Goal: Task Accomplishment & Management: Complete application form

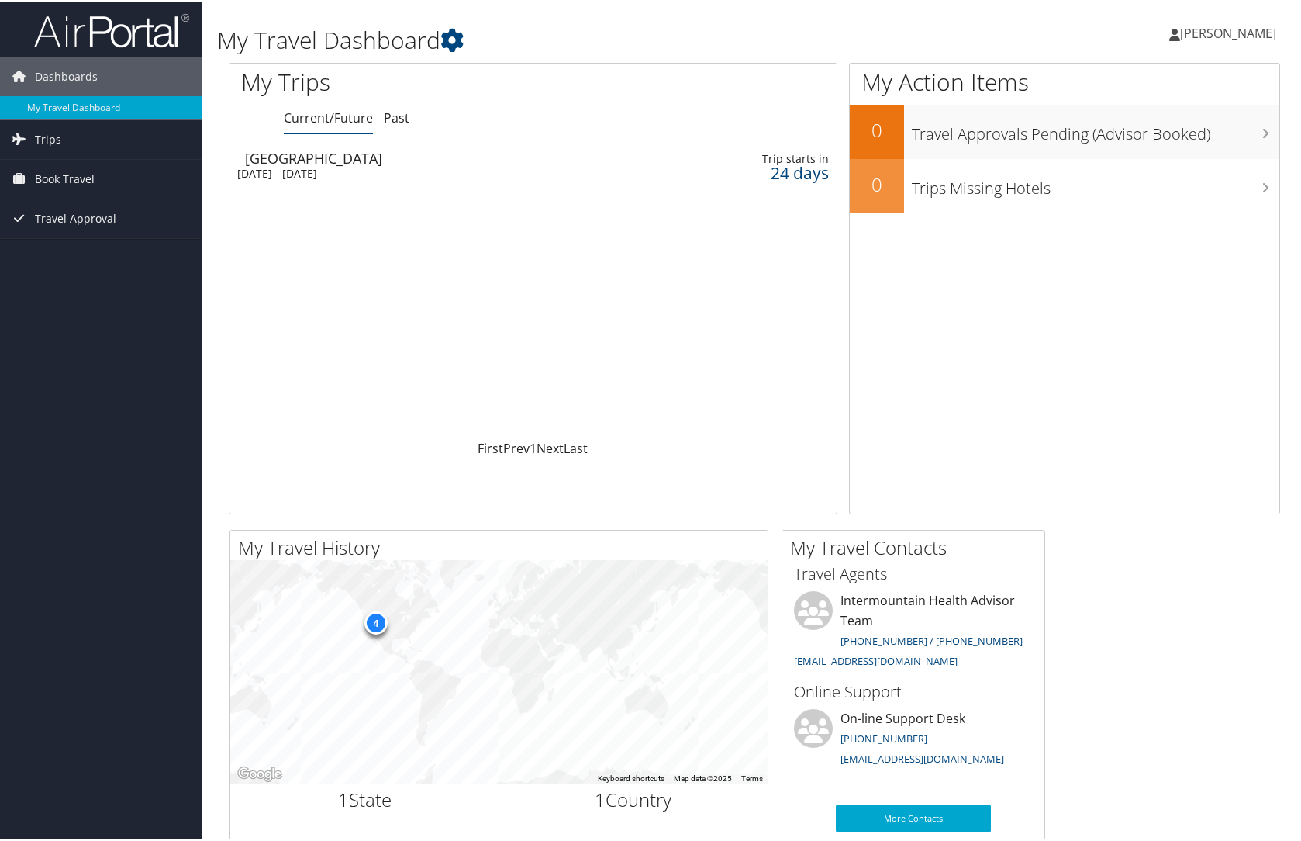
click at [369, 161] on div "[GEOGRAPHIC_DATA]" at bounding box center [436, 156] width 382 height 14
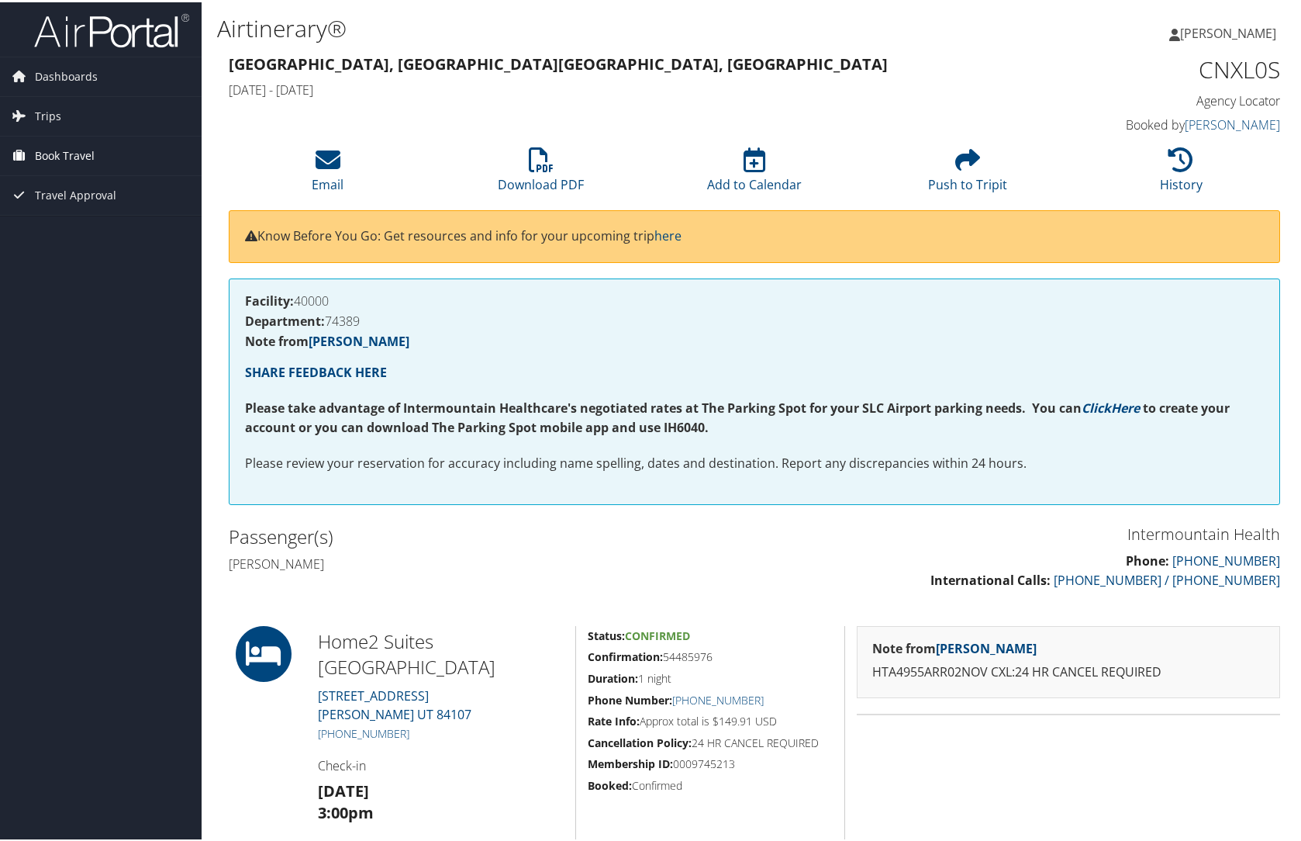
click at [60, 150] on span "Book Travel" at bounding box center [65, 153] width 60 height 39
click at [81, 182] on link "Agent Booking Request" at bounding box center [101, 184] width 202 height 23
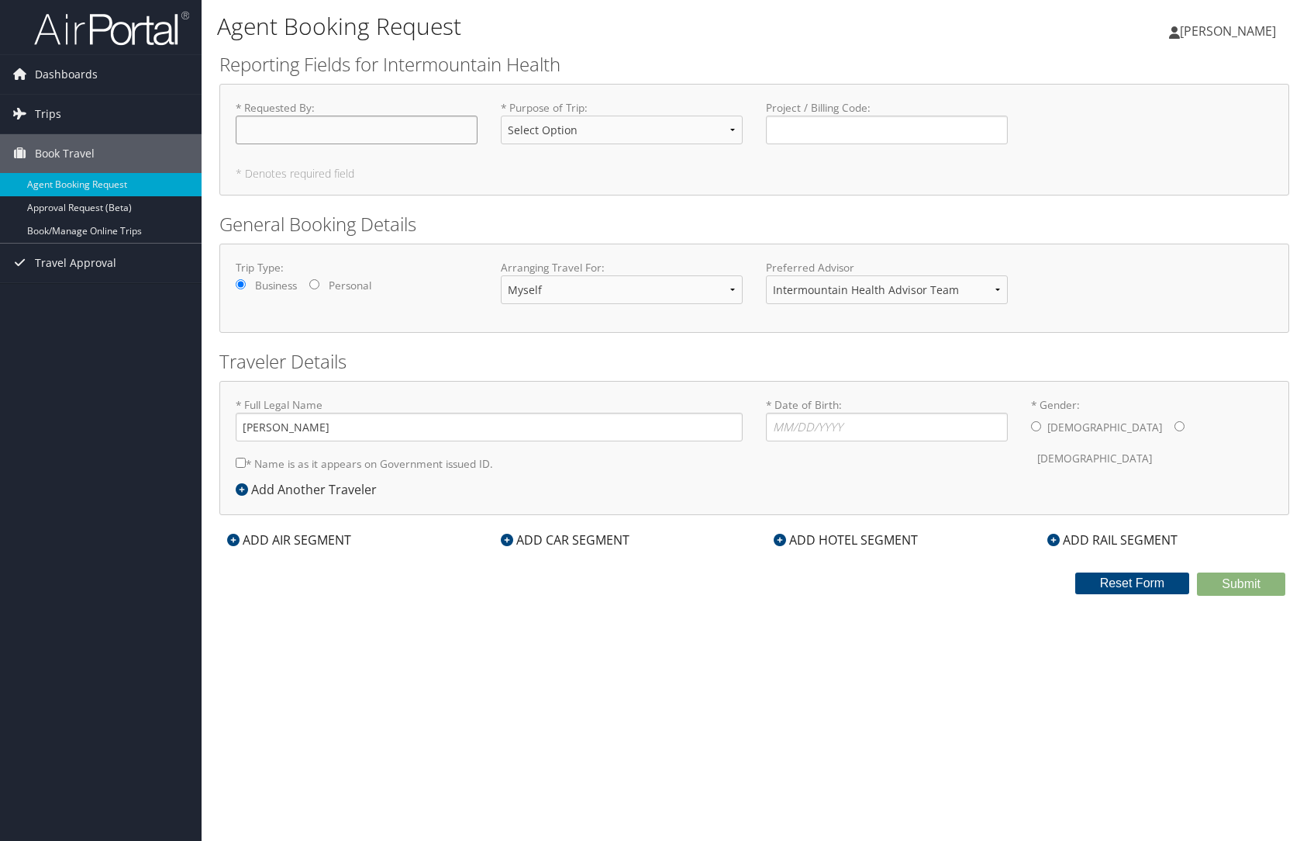
click at [359, 136] on input "* Requested By : Required" at bounding box center [357, 130] width 242 height 29
type input "[PERSON_NAME]"
click at [603, 135] on select "Select Option 3rd Party Reimbursable Business CME Conf or Education Groups Pers…" at bounding box center [622, 130] width 242 height 29
select select "Business"
click at [501, 116] on select "Select Option 3rd Party Reimbursable Business CME Conf or Education Groups Pers…" at bounding box center [622, 130] width 242 height 29
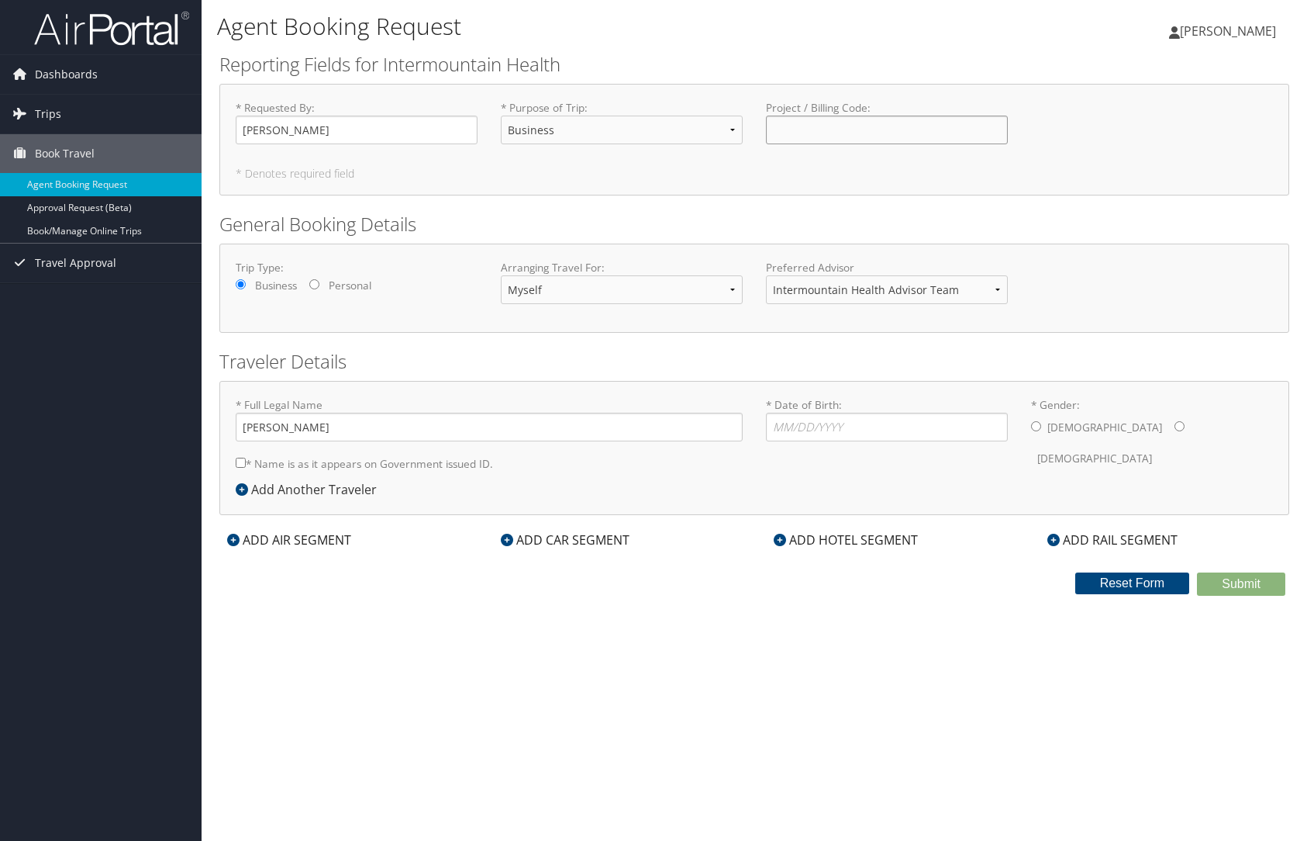
click at [829, 125] on input "Project / Billing Code : Required" at bounding box center [887, 130] width 242 height 29
type input "40000-74389"
click at [275, 427] on input "[PERSON_NAME]" at bounding box center [489, 427] width 507 height 29
type input "[PERSON_NAME]"
click at [775, 424] on input "* Date of Birth: Invalid Date" at bounding box center [887, 427] width 242 height 29
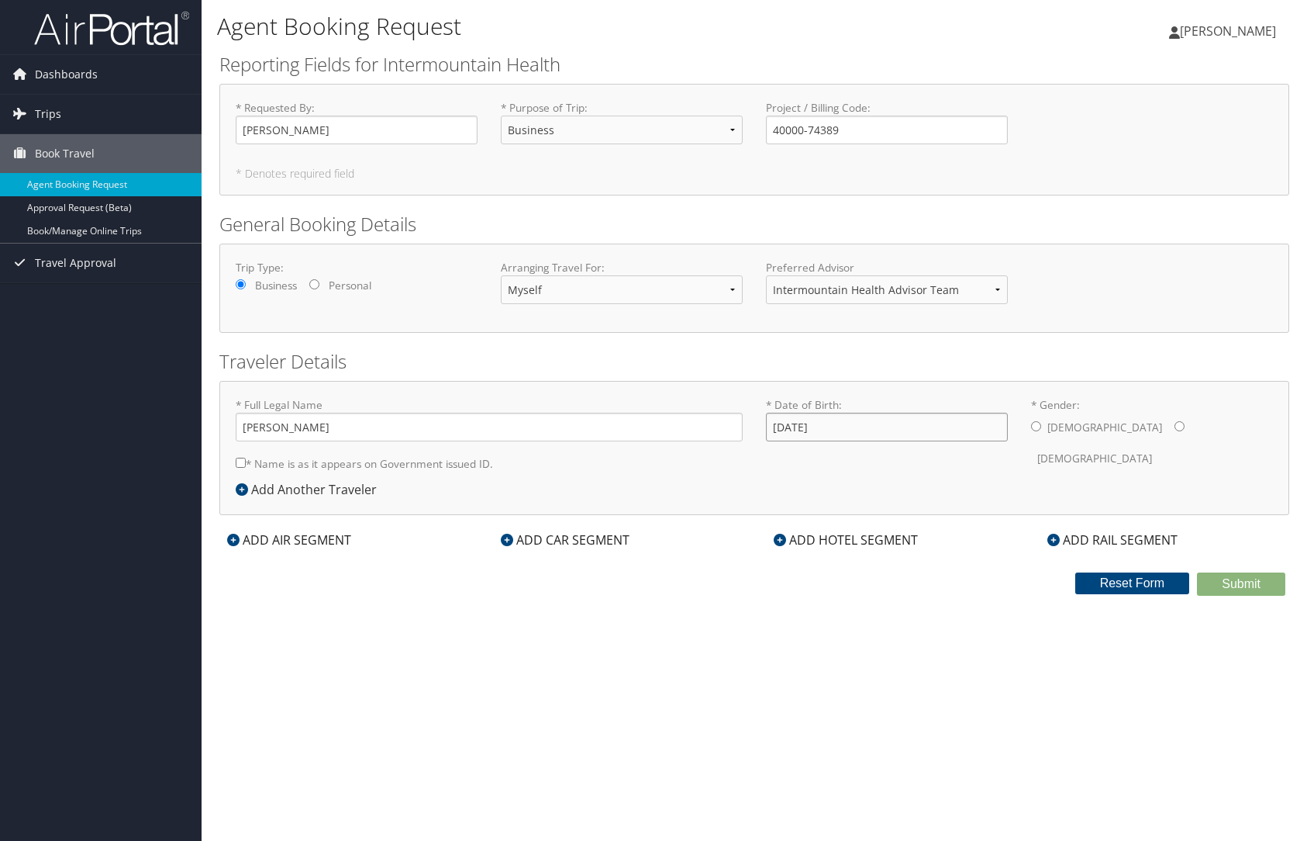
type input "[DATE]"
click at [1175, 427] on input "* Gender: [DEMOGRAPHIC_DATA] [DEMOGRAPHIC_DATA]" at bounding box center [1180, 426] width 10 height 10
radio input "true"
click at [241, 459] on input "* Name is as it appears on Government issued ID." at bounding box center [241, 463] width 10 height 10
checkbox input "true"
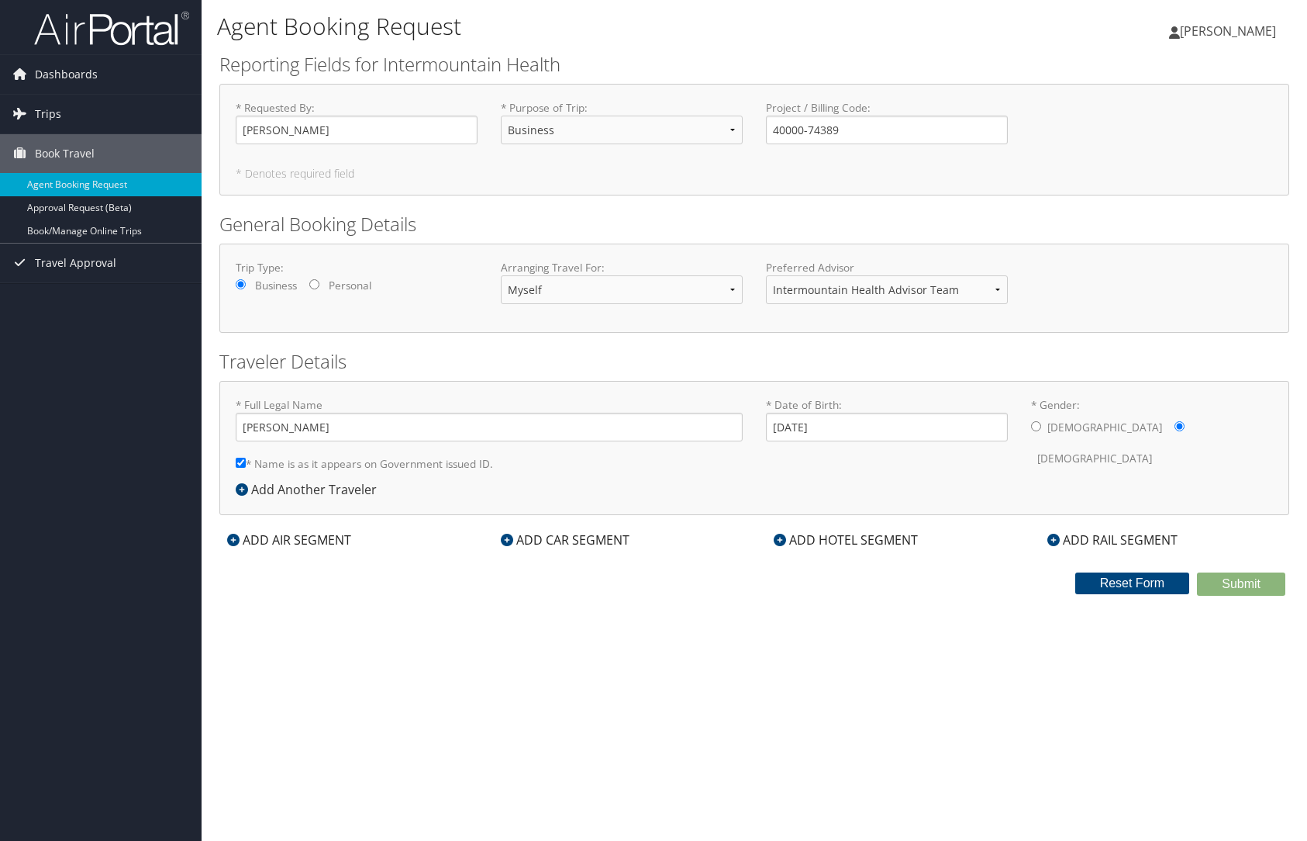
click at [255, 539] on div "ADD AIR SEGMENT" at bounding box center [289, 539] width 140 height 19
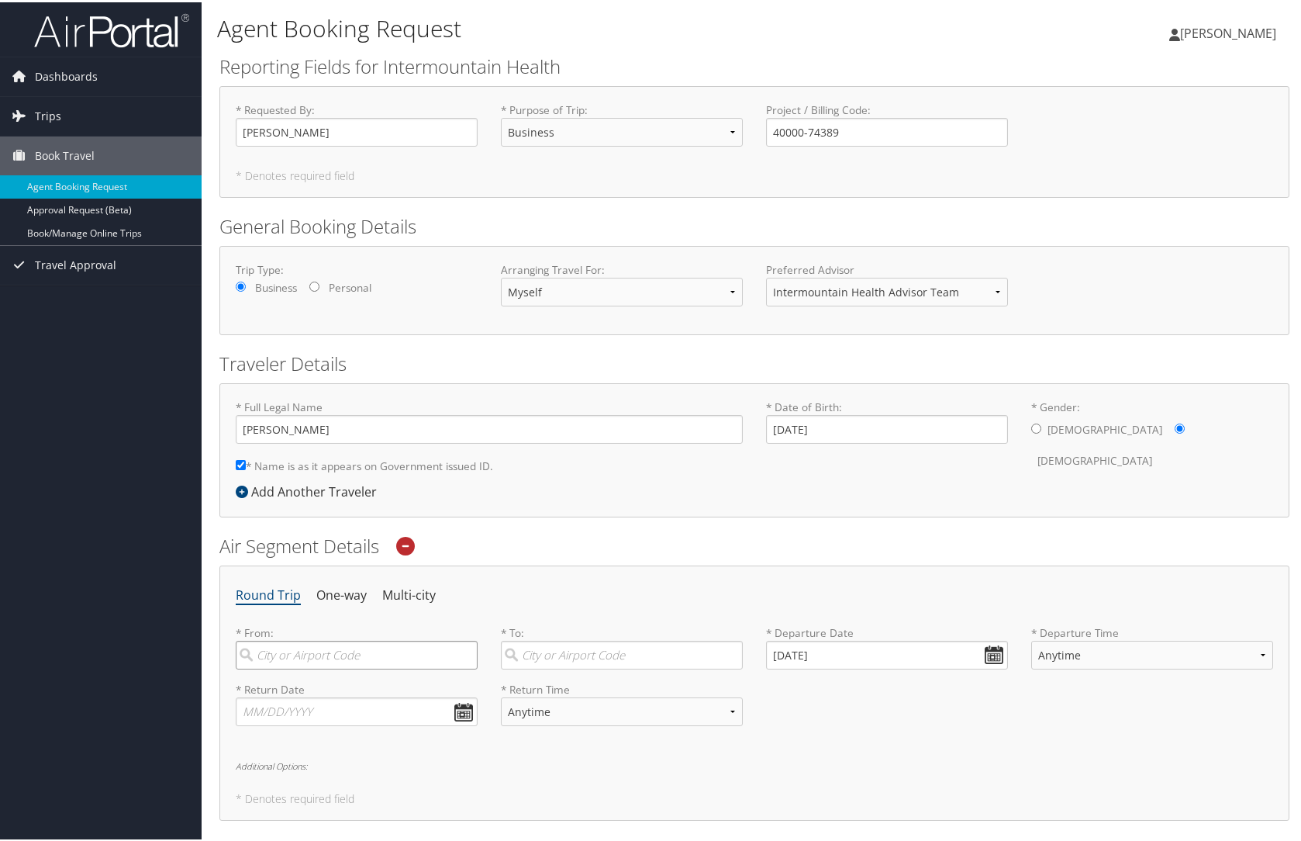
click at [364, 654] on input "search" at bounding box center [357, 652] width 242 height 29
click at [353, 686] on div "St [PERSON_NAME] (SGU UT)" at bounding box center [358, 685] width 221 height 20
click at [353, 667] on input "SGU" at bounding box center [357, 652] width 242 height 29
type input "St [PERSON_NAME] (SGU UT)"
click at [534, 665] on input "search" at bounding box center [622, 652] width 242 height 29
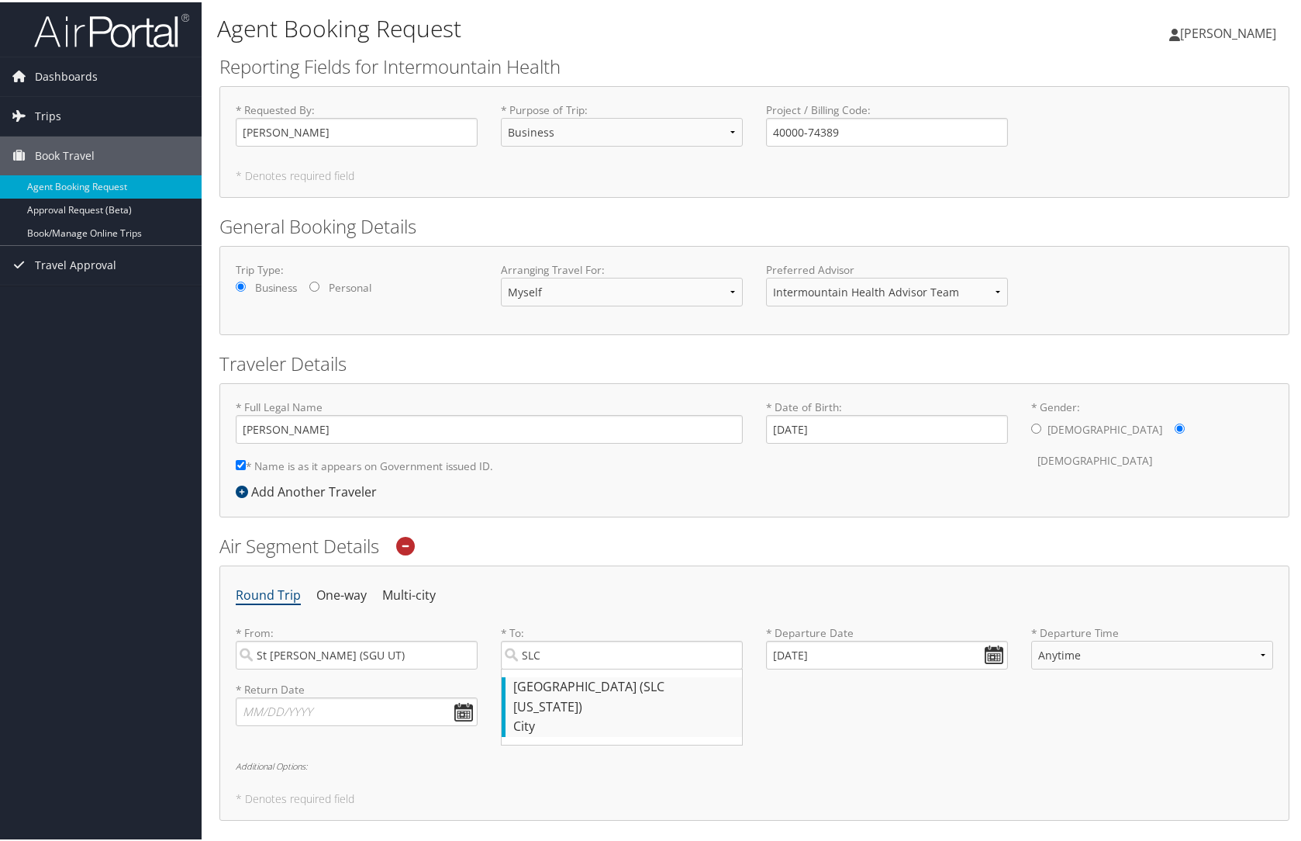
click at [590, 714] on div "City" at bounding box center [623, 724] width 221 height 20
click at [590, 667] on input "SLC" at bounding box center [622, 652] width 242 height 29
type input "[GEOGRAPHIC_DATA] (SLC [US_STATE])"
click at [989, 657] on input "[DATE]" at bounding box center [887, 652] width 242 height 29
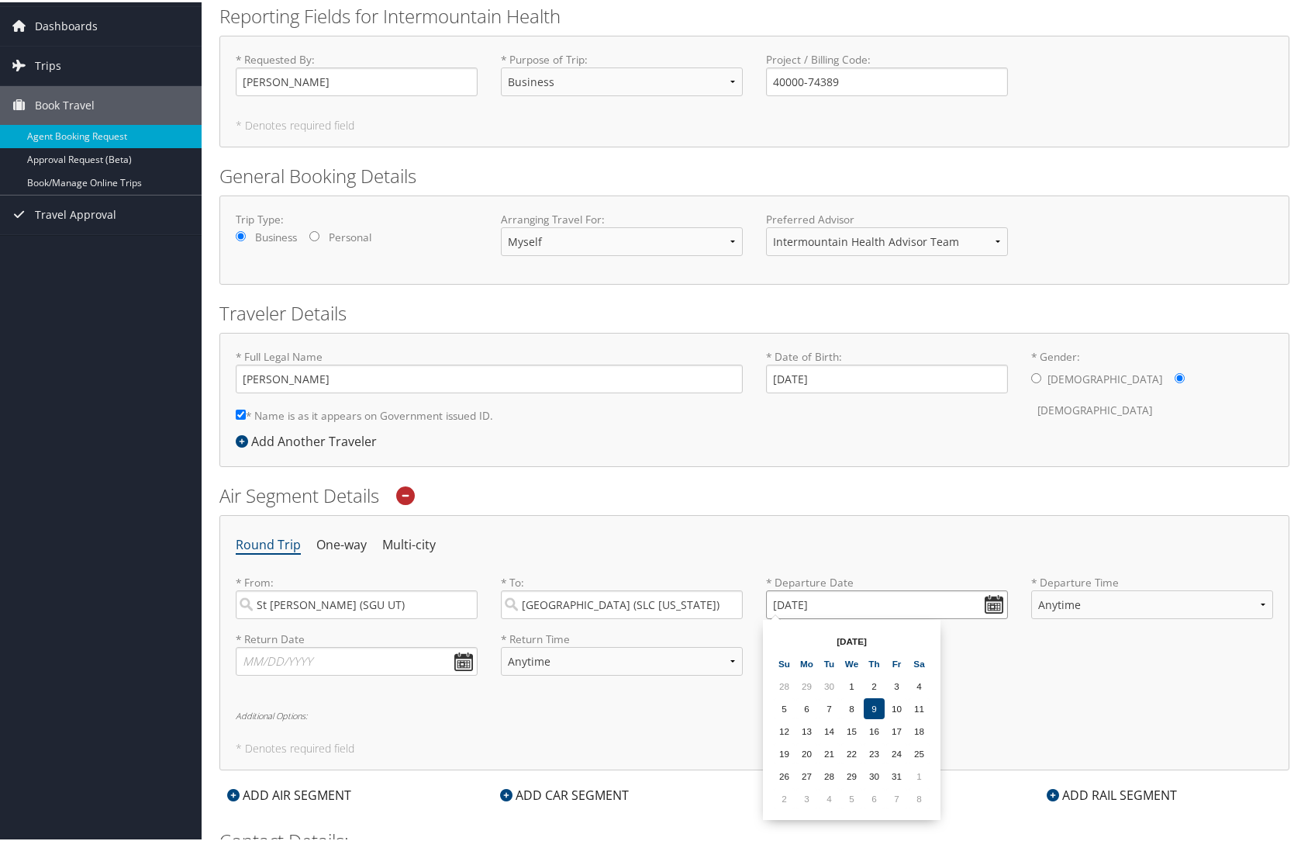
scroll to position [78, 0]
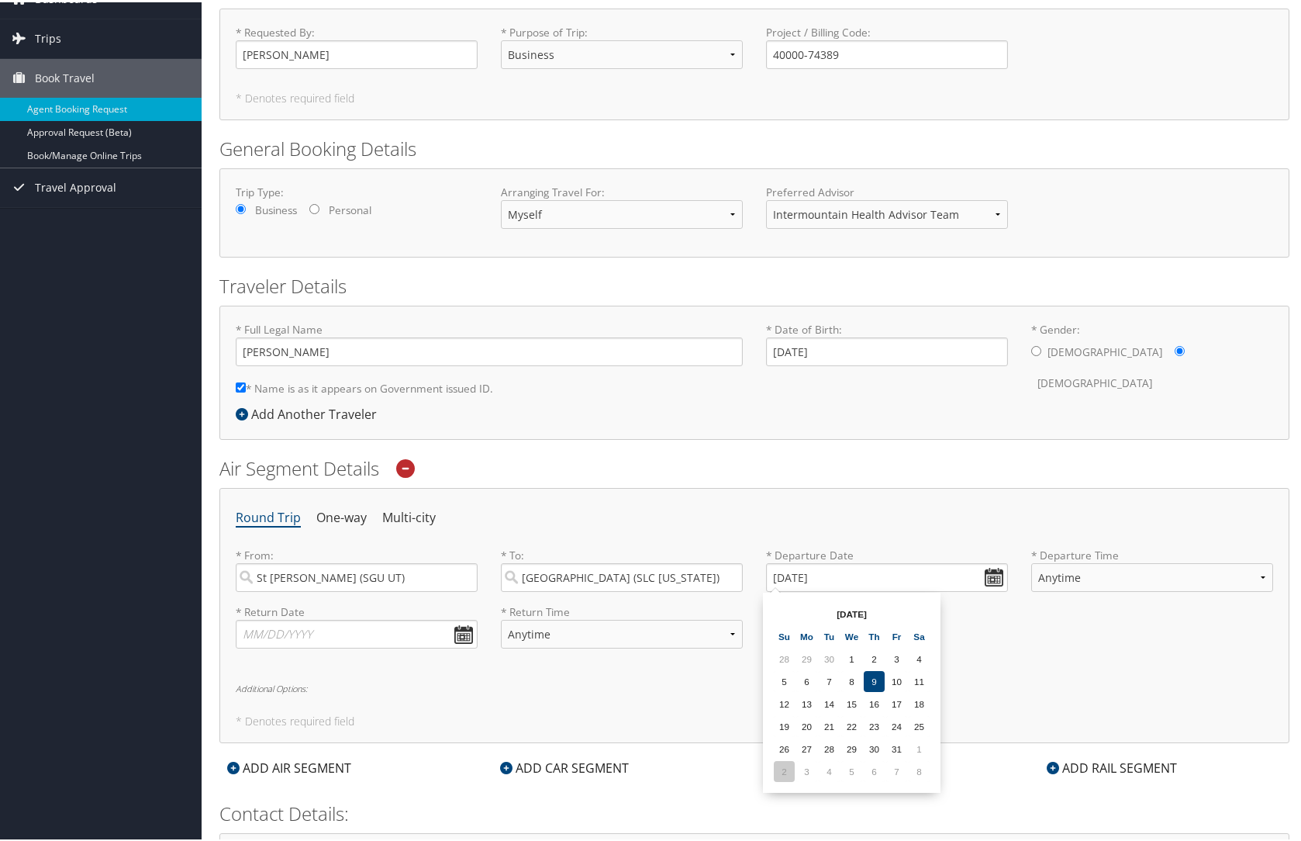
click at [784, 768] on td "2" at bounding box center [784, 768] width 21 height 21
type input "[DATE]"
click at [1135, 575] on select "Anytime Early Morning (5AM-7AM) Morning (7AM-12PM) Afternoon (12PM-5PM) Evening…" at bounding box center [1152, 575] width 242 height 29
select select "12PM-5PM"
click at [1031, 561] on select "Anytime Early Morning (5AM-7AM) Morning (7AM-12PM) Afternoon (12PM-5PM) Evening…" at bounding box center [1152, 575] width 242 height 29
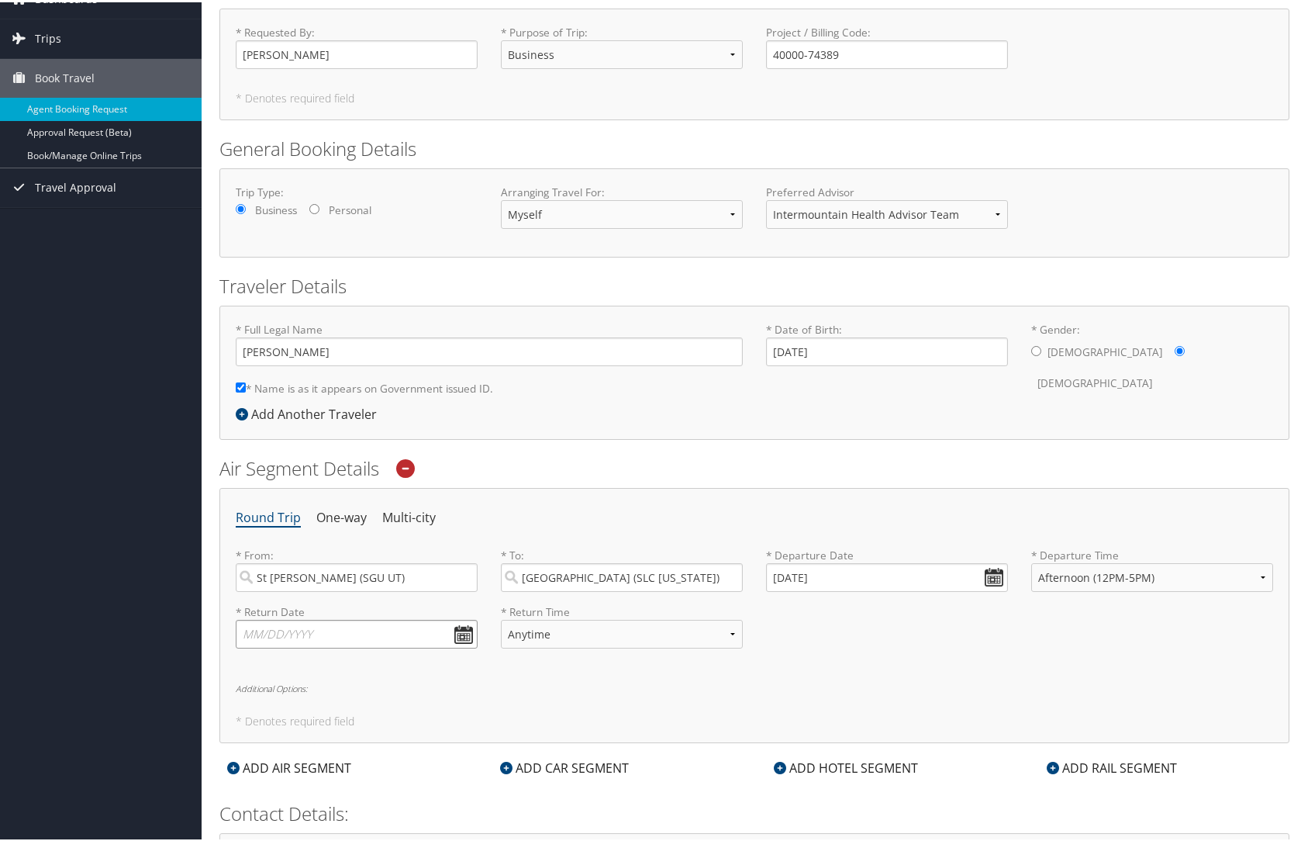
click at [454, 629] on input "text" at bounding box center [357, 631] width 242 height 29
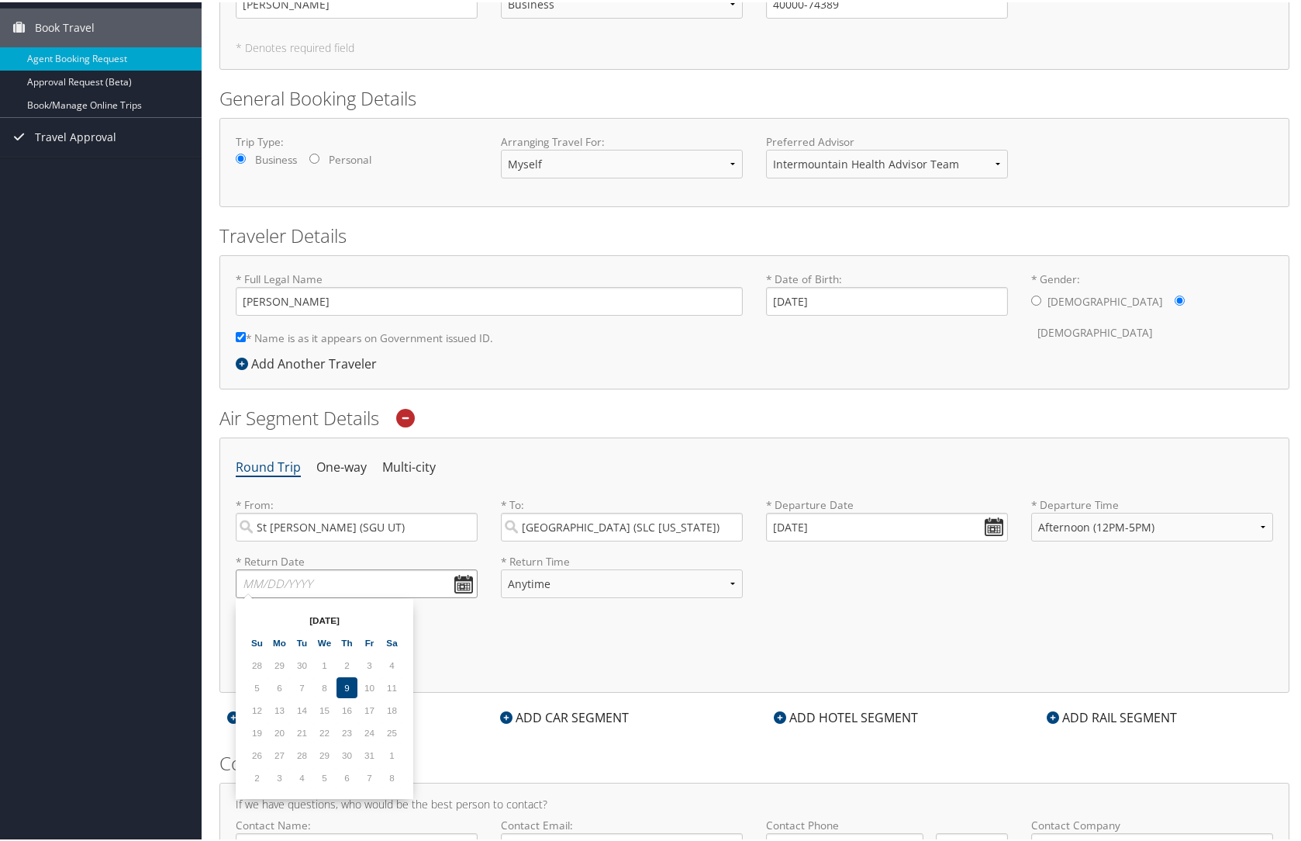
scroll to position [155, 0]
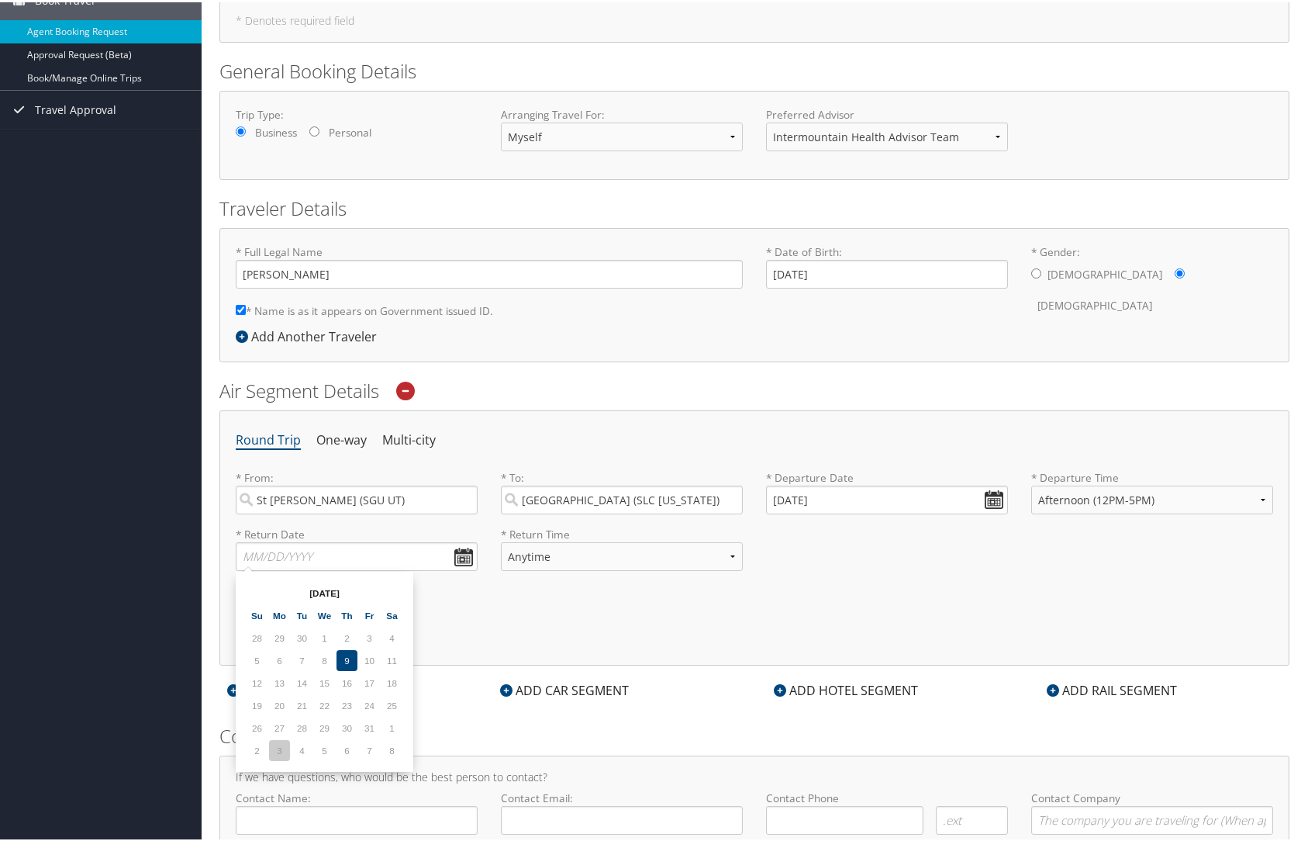
click at [285, 749] on td "3" at bounding box center [279, 747] width 21 height 21
type input "[DATE]"
click at [621, 561] on select "Anytime Early Morning (5AM-7AM) Morning (7AM-12PM) Afternoon (12PM-5PM) Evening…" at bounding box center [622, 554] width 242 height 29
select select "5PM-10PM"
click at [501, 540] on select "Anytime Early Morning (5AM-7AM) Morning (7AM-12PM) Afternoon (12PM-5PM) Evening…" at bounding box center [622, 554] width 242 height 29
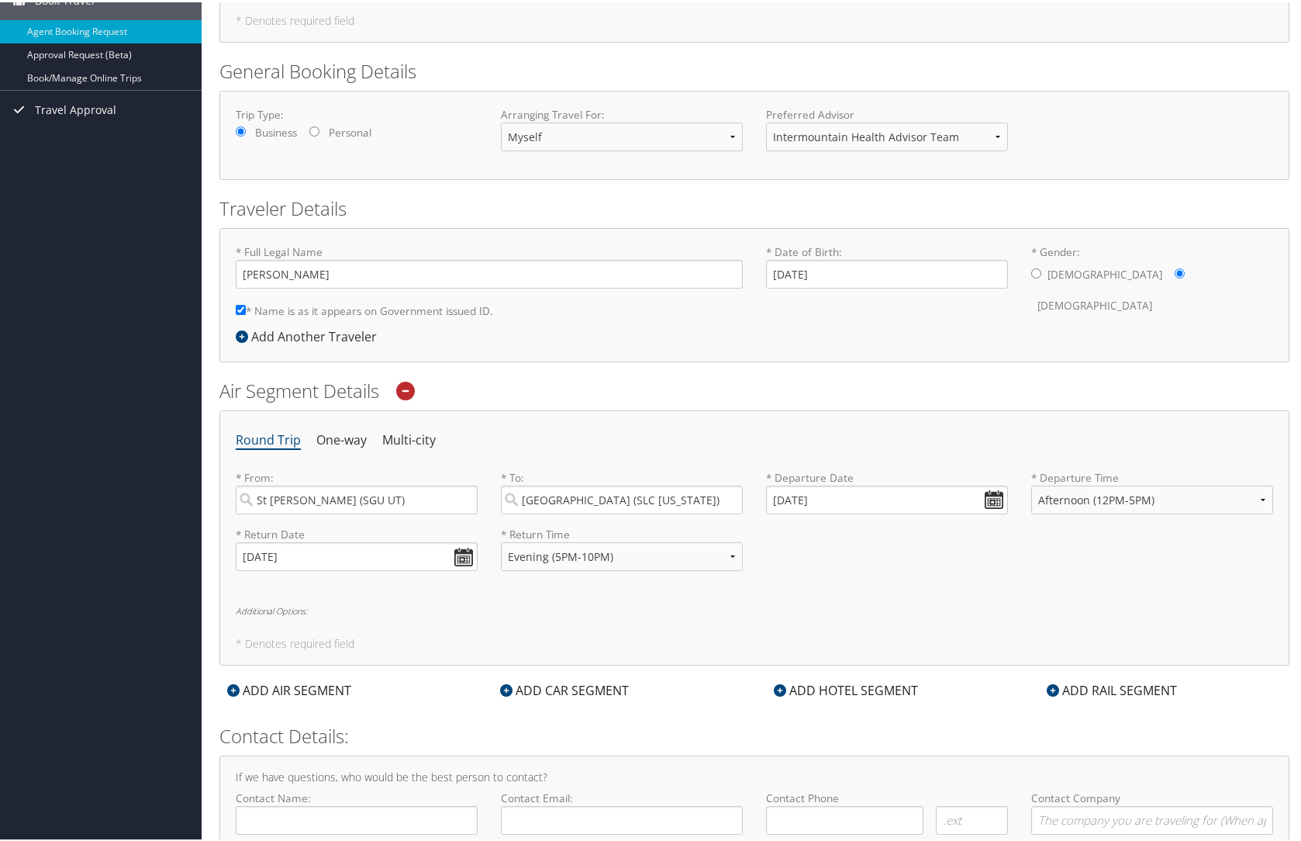
click at [800, 588] on div "Round Trip One-way Multi-city * From: [GEOGRAPHIC_DATA][PERSON_NAME] (SGU [GEOG…" at bounding box center [754, 535] width 1070 height 255
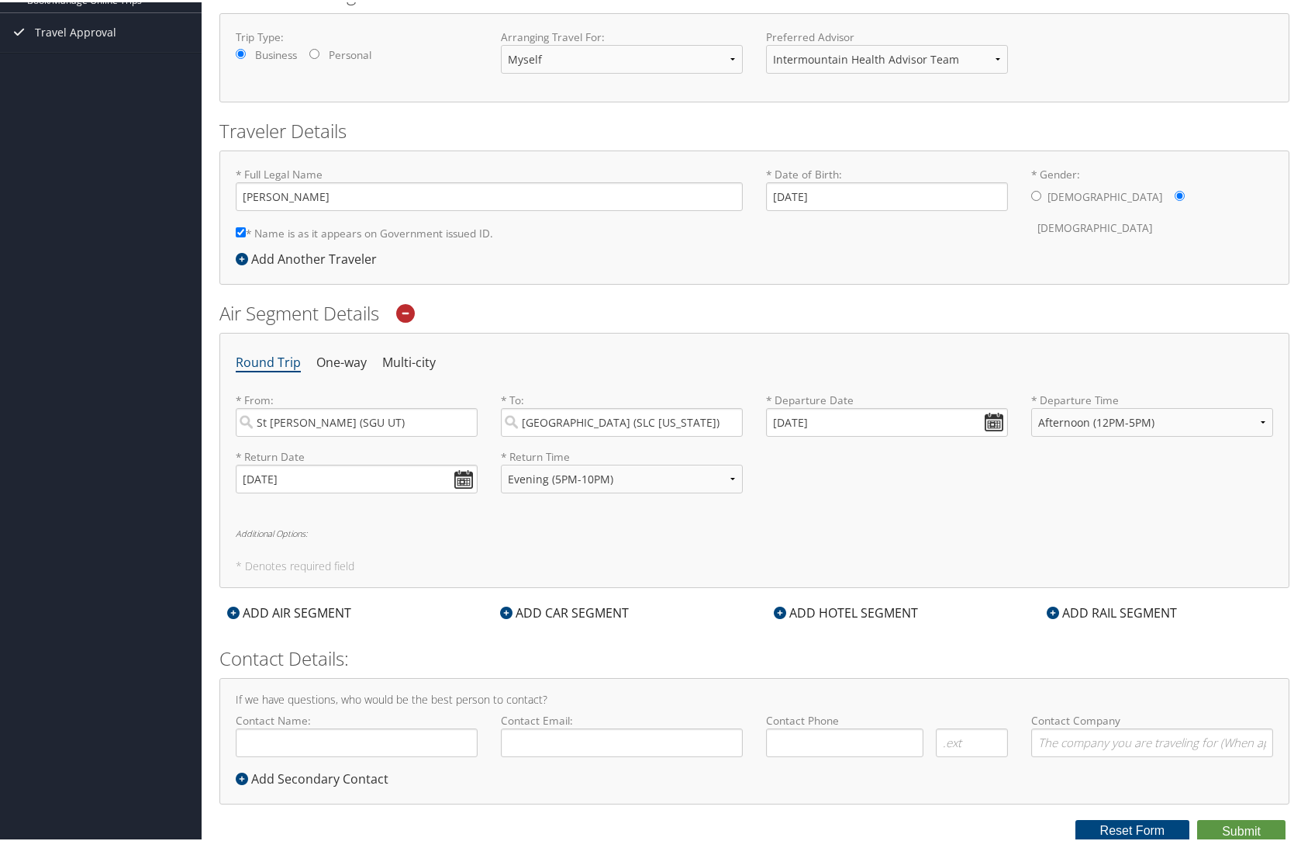
click at [551, 617] on div "ADD CAR SEGMENT" at bounding box center [565, 610] width 144 height 19
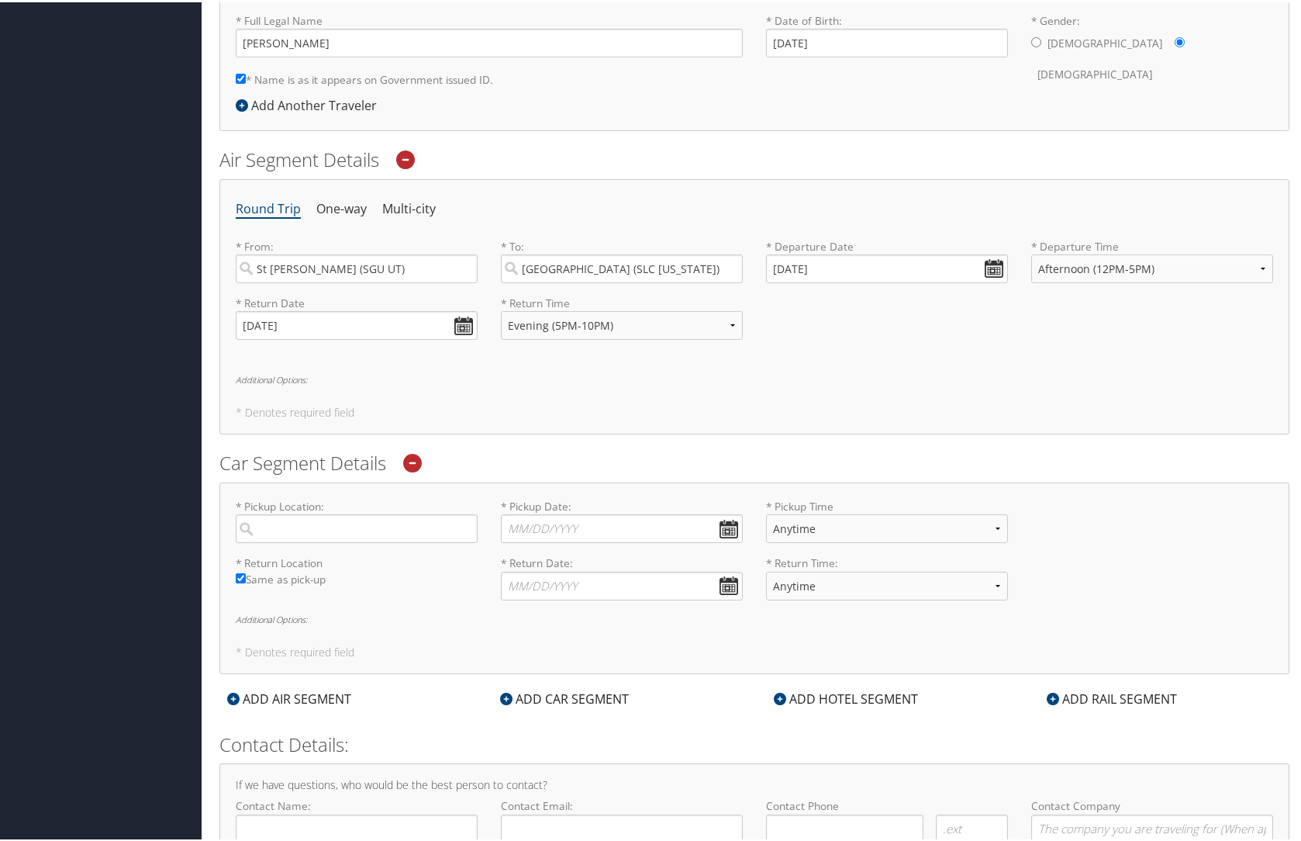
scroll to position [388, 0]
click at [390, 527] on input "search" at bounding box center [357, 524] width 242 height 29
click at [371, 564] on div "[GEOGRAPHIC_DATA] (SLC [US_STATE])" at bounding box center [358, 567] width 221 height 40
click at [371, 539] on input "SLC" at bounding box center [357, 524] width 242 height 29
type input "[GEOGRAPHIC_DATA]"
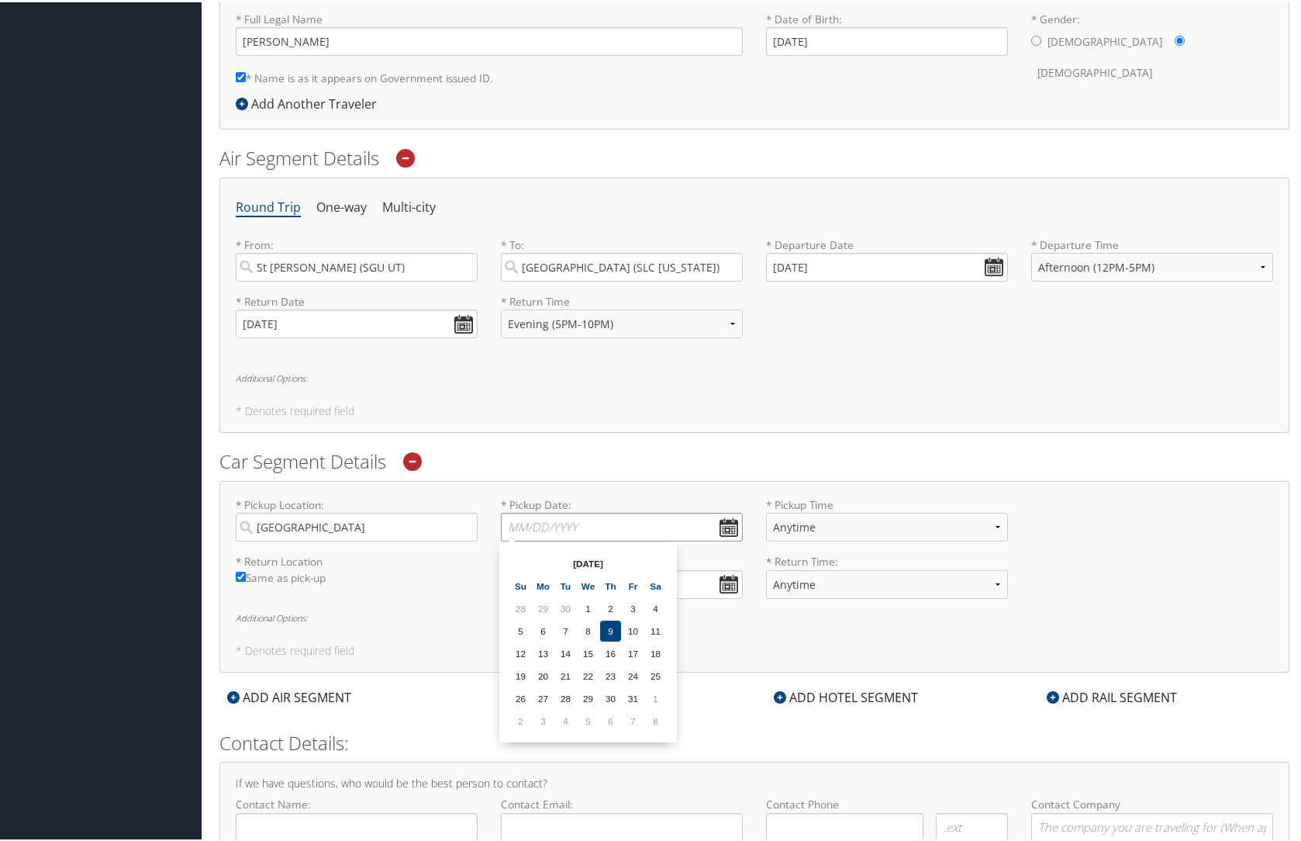
click at [730, 527] on input "* Pickup Date: Dates must be valid" at bounding box center [622, 524] width 242 height 29
click at [526, 717] on td "2" at bounding box center [520, 718] width 21 height 21
type input "[DATE]"
click at [832, 525] on select "Anytime 12:00 AM 1:00 AM 2:00 AM 3:00 AM 4:00 AM 5:00 AM 6:00 AM 7:00 AM 8:00 A…" at bounding box center [887, 524] width 242 height 29
select select "3:00 PM"
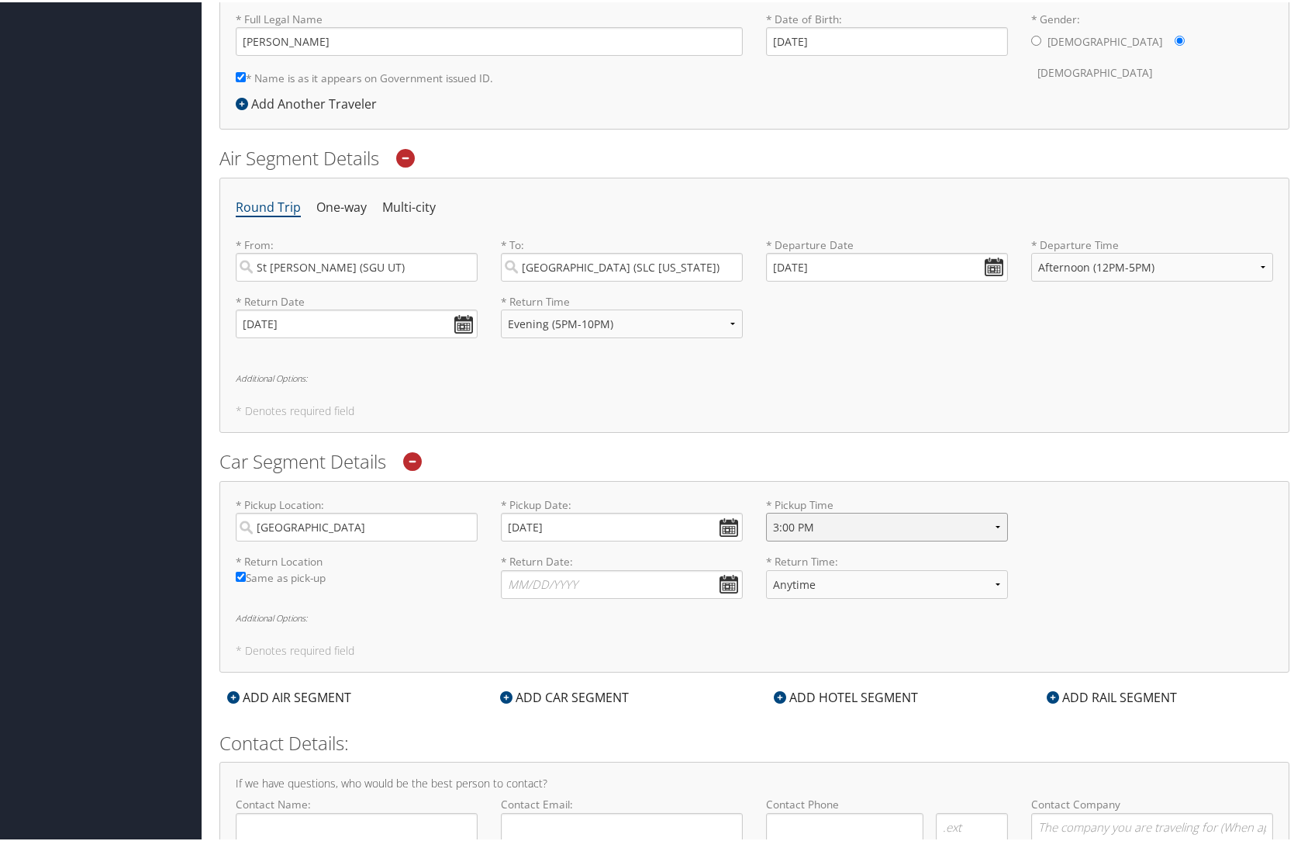
click at [766, 510] on select "Anytime 12:00 AM 1:00 AM 2:00 AM 3:00 AM 4:00 AM 5:00 AM 6:00 AM 7:00 AM 8:00 A…" at bounding box center [887, 524] width 242 height 29
click at [554, 578] on input "* Return Date: Dates must be valid" at bounding box center [622, 582] width 242 height 29
click at [539, 775] on td "3" at bounding box center [543, 775] width 21 height 21
type input "[DATE]"
click at [840, 585] on select "Anytime 12:00 AM 1:00 AM 2:00 AM 3:00 AM 4:00 AM 5:00 AM 6:00 AM 7:00 AM 8:00 A…" at bounding box center [887, 582] width 242 height 29
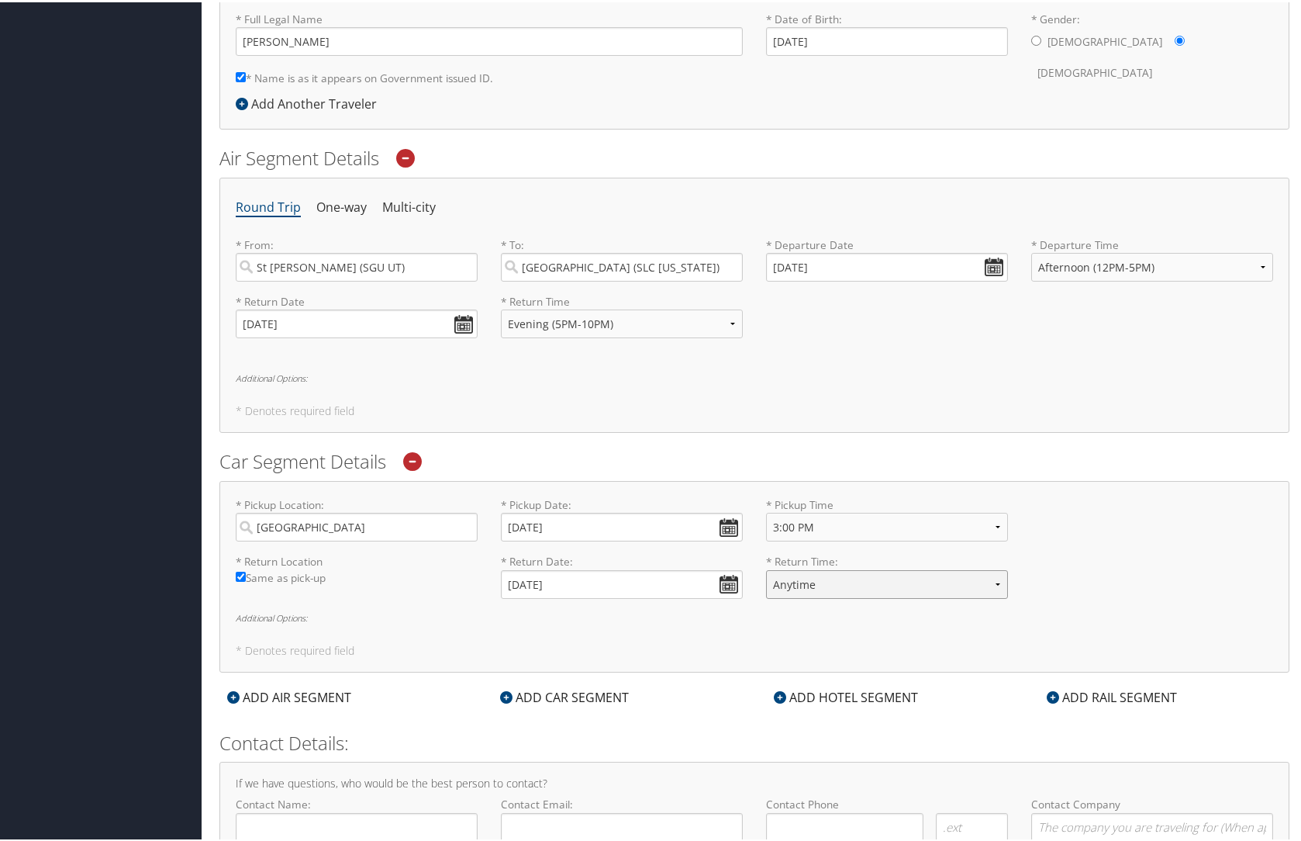
select select "6:00 PM"
click at [766, 568] on select "Anytime 12:00 AM 1:00 AM 2:00 AM 3:00 AM 4:00 AM 5:00 AM 6:00 AM 7:00 AM 8:00 A…" at bounding box center [887, 582] width 242 height 29
click at [551, 631] on div "* Pickup Location: [GEOGRAPHIC_DATA] Required * Pickup Date: [DATE] Dates must …" at bounding box center [754, 574] width 1070 height 192
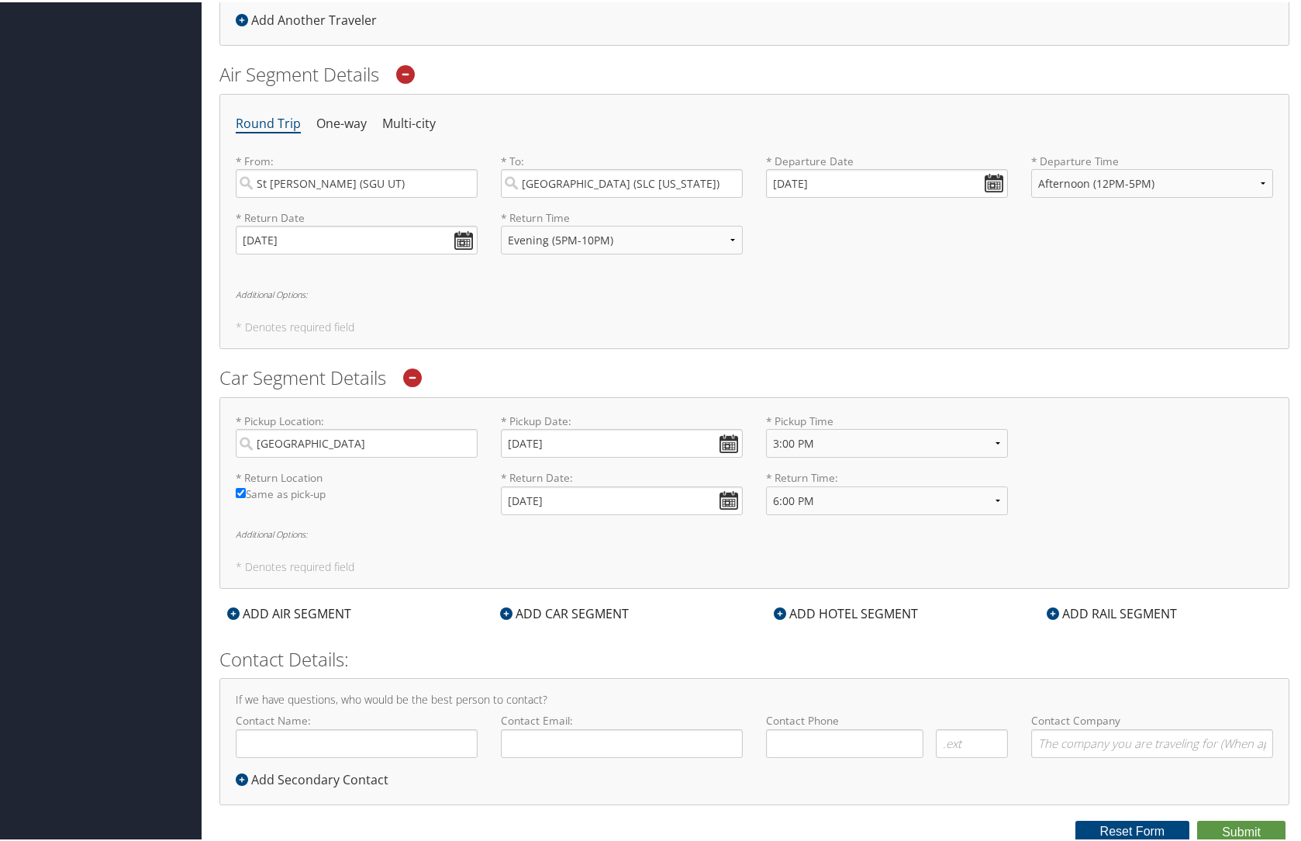
scroll to position [472, 0]
click at [377, 733] on input "Contact Name:" at bounding box center [357, 740] width 242 height 29
type input "[PERSON_NAME]"
type input "[PERSON_NAME][EMAIL_ADDRESS][PERSON_NAME][DOMAIN_NAME]"
type input "[PHONE_NUMBER]"
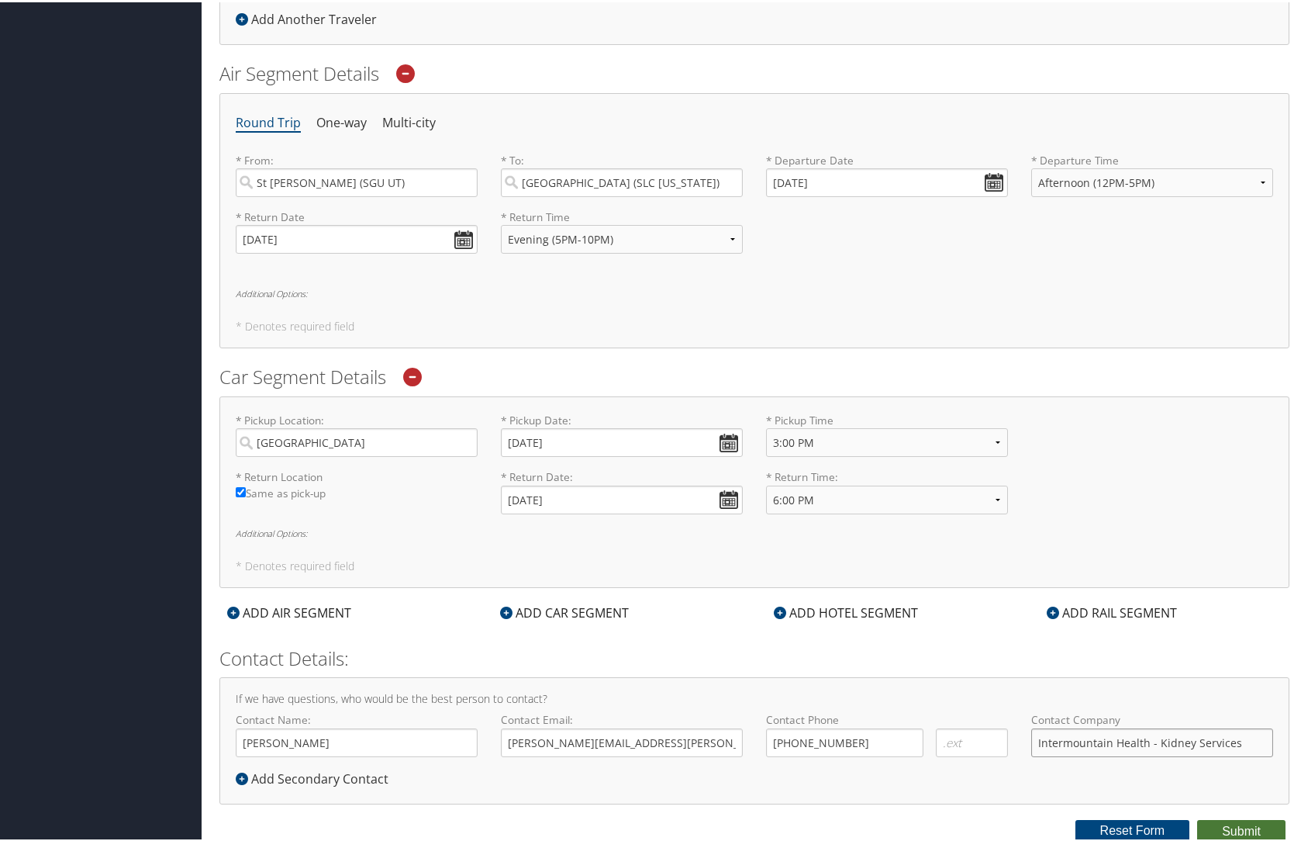
type input "Intermountain Health - Kidney Services"
click at [1241, 831] on button "Submit" at bounding box center [1241, 828] width 88 height 23
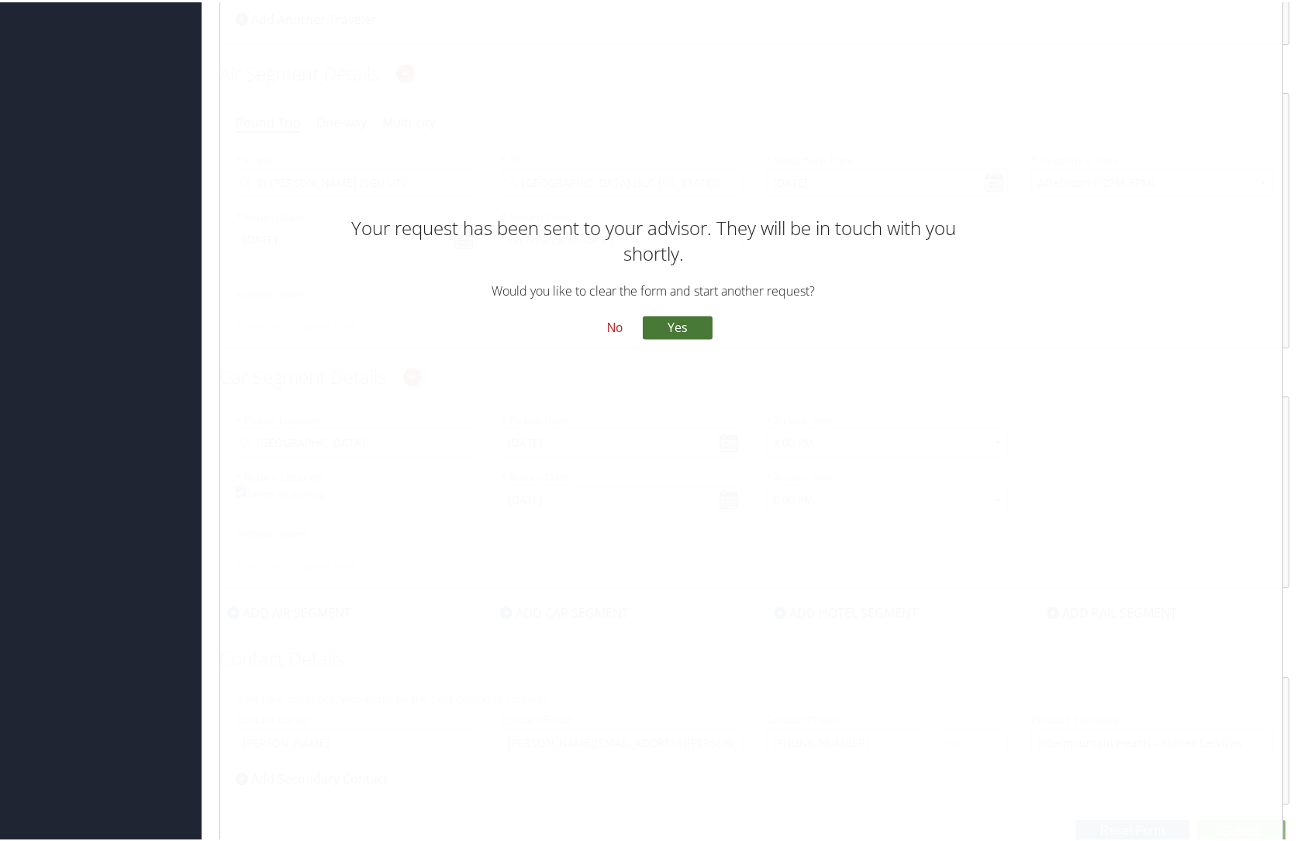
click at [693, 318] on button "Yes" at bounding box center [678, 325] width 70 height 23
